Goal: Communication & Community: Share content

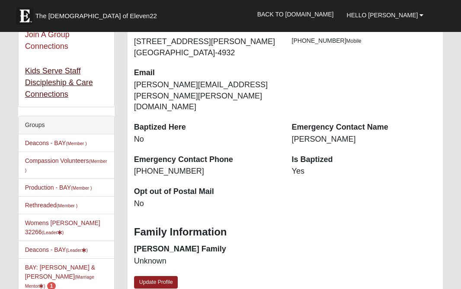
scroll to position [123, 0]
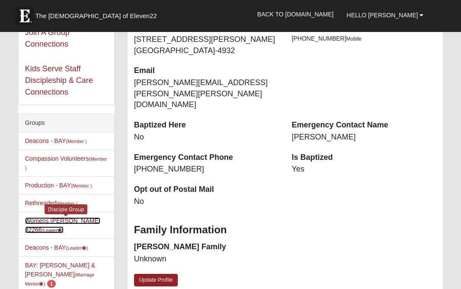
click at [52, 220] on link "Womens Wilford 32266 (Leader )" at bounding box center [62, 226] width 75 height 16
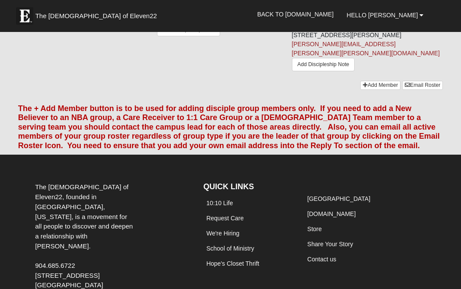
scroll to position [791, 0]
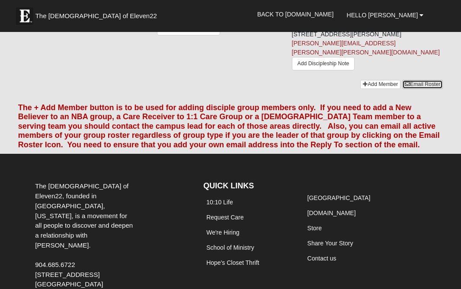
click at [424, 89] on link "Email Roster" at bounding box center [422, 84] width 41 height 9
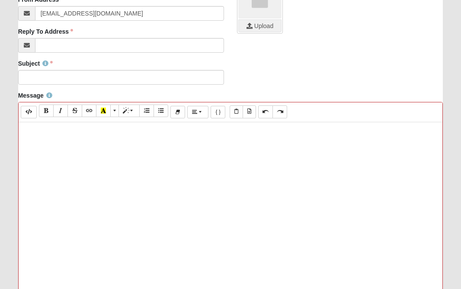
scroll to position [211, 0]
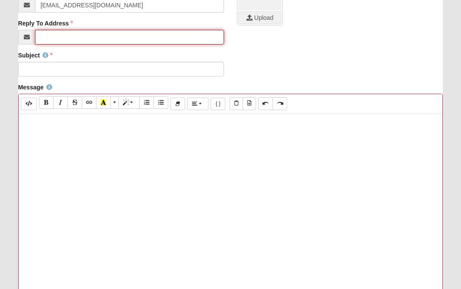
click at [154, 38] on input "Reply To Address" at bounding box center [129, 37] width 189 height 15
type input "[PERSON_NAME][EMAIL_ADDRESS][PERSON_NAME][PERSON_NAME][DOMAIN_NAME]"
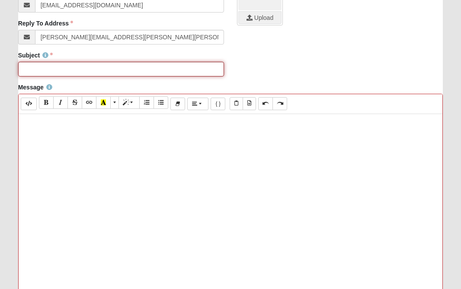
click at [144, 69] on input "Subject" at bounding box center [121, 69] width 206 height 15
type input "10/15 group"
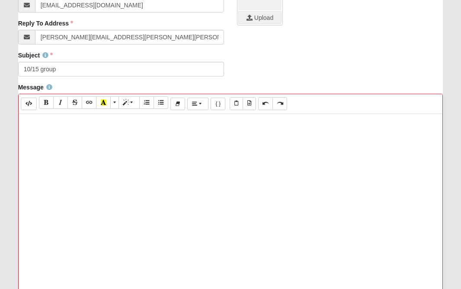
click at [145, 162] on div at bounding box center [231, 243] width 424 height 259
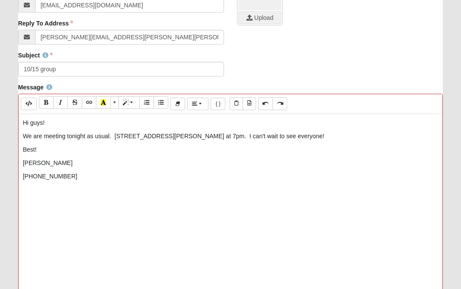
scroll to position [396, 0]
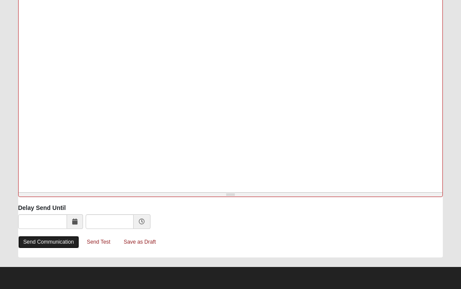
click at [63, 246] on link "Send Communication" at bounding box center [48, 242] width 61 height 13
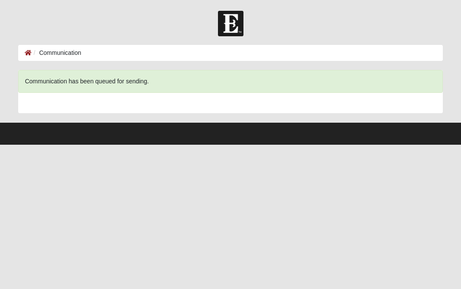
scroll to position [0, 0]
